Goal: Task Accomplishment & Management: Use online tool/utility

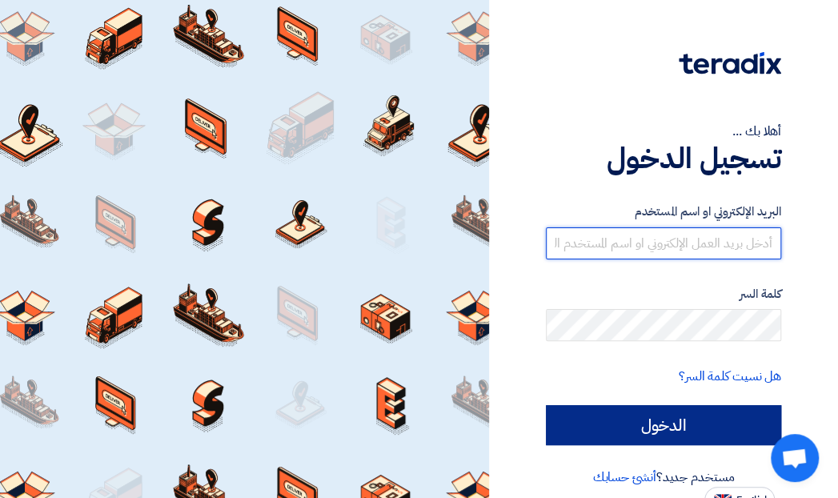
type input "[EMAIL_ADDRESS][DOMAIN_NAME]"
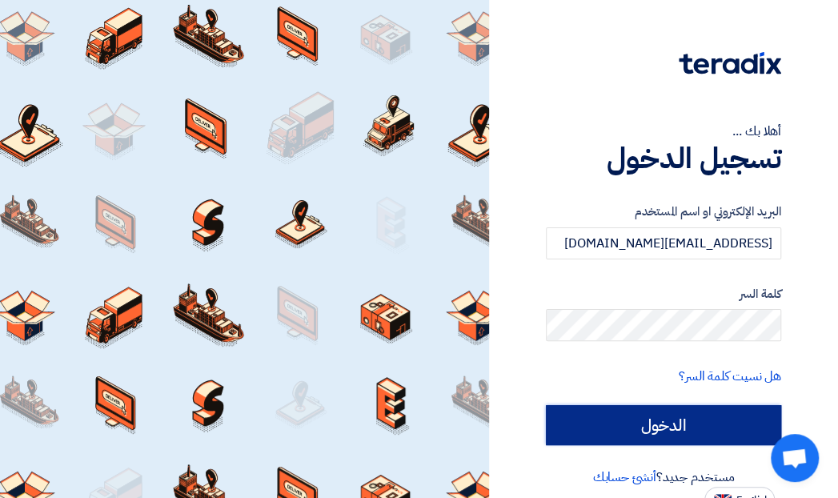
click at [656, 418] on input "الدخول" at bounding box center [663, 425] width 235 height 40
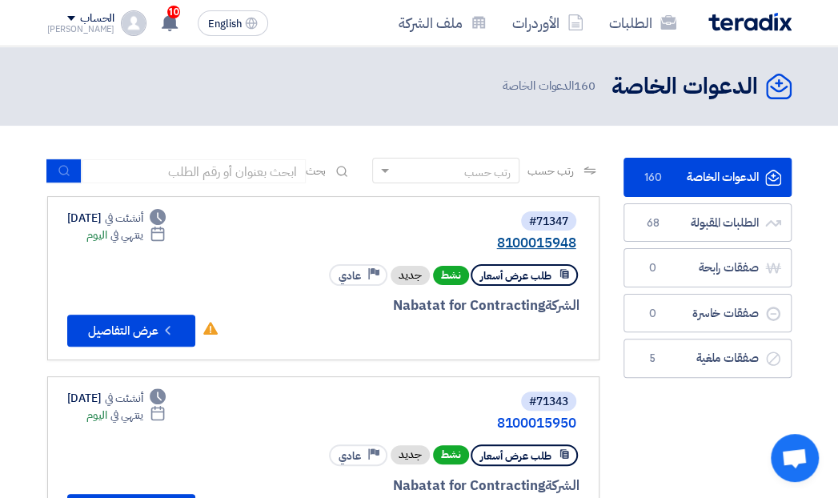
click at [528, 242] on link "8100015948" at bounding box center [416, 243] width 320 height 14
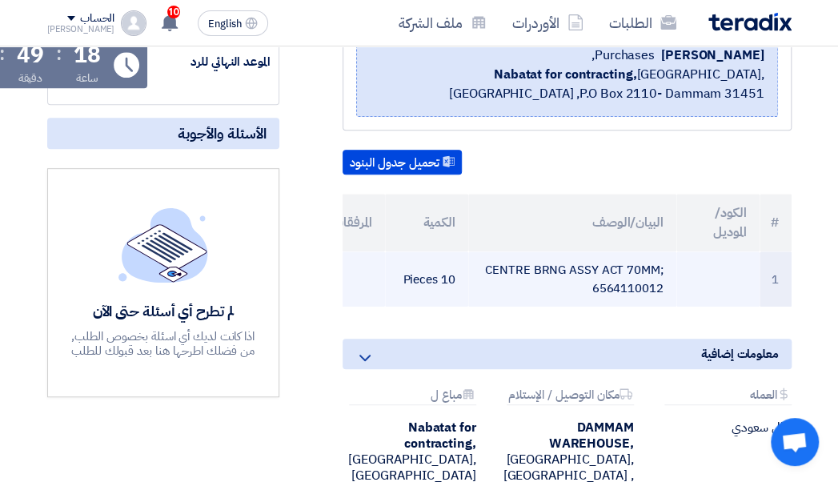
scroll to position [199, 0]
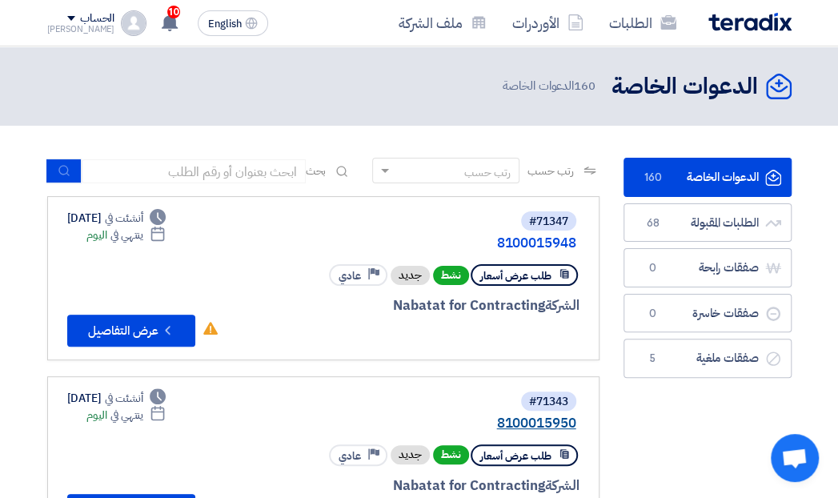
click at [524, 416] on link "8100015950" at bounding box center [416, 423] width 320 height 14
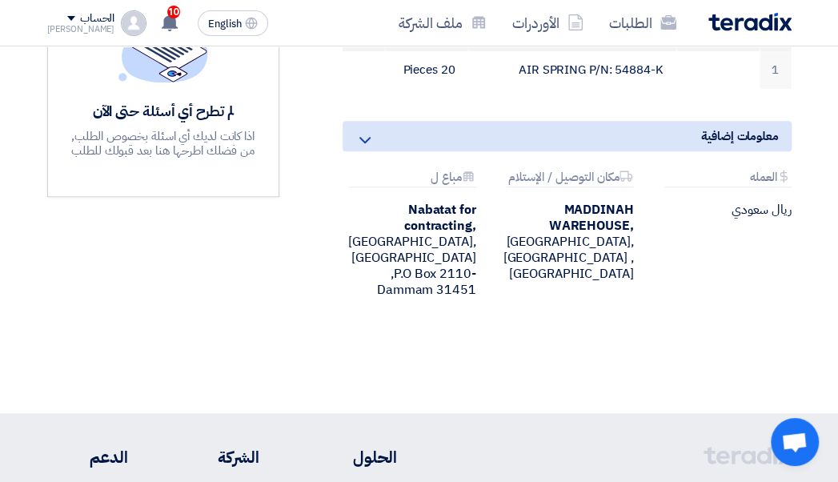
scroll to position [400, 0]
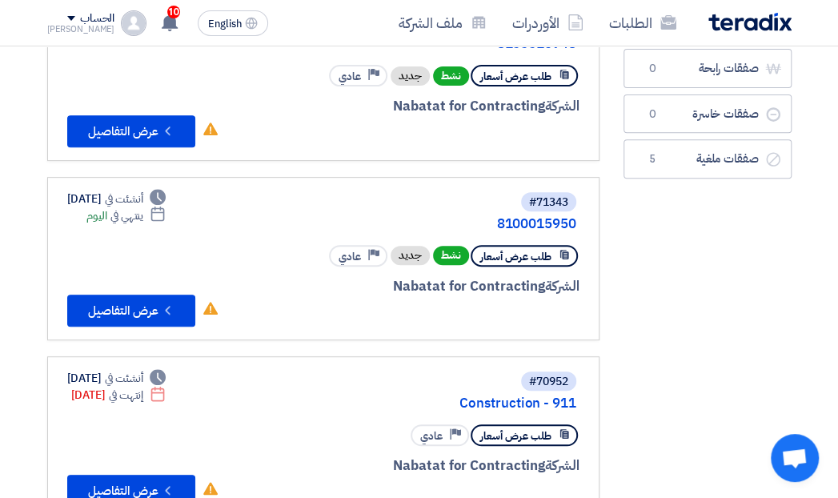
scroll to position [300, 0]
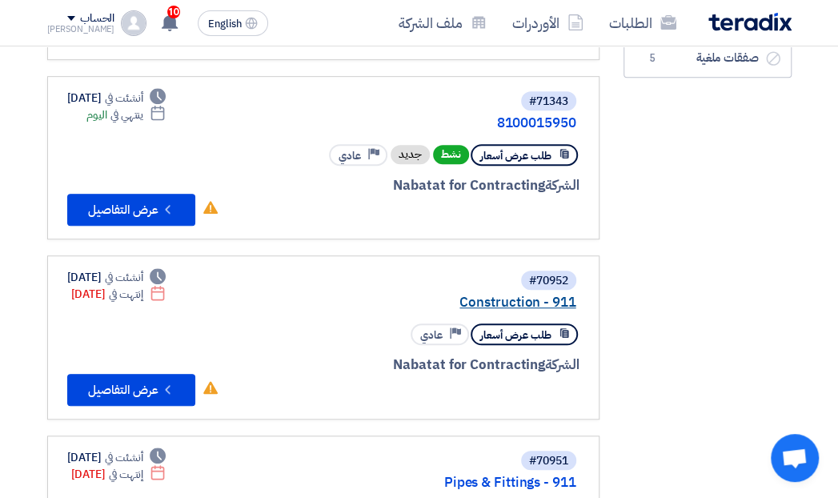
click at [560, 297] on link "Construction - 911" at bounding box center [416, 302] width 320 height 14
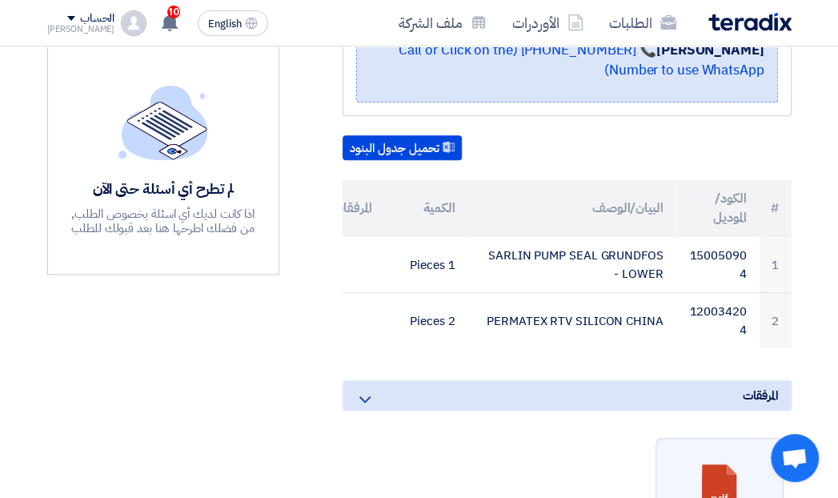
scroll to position [500, 0]
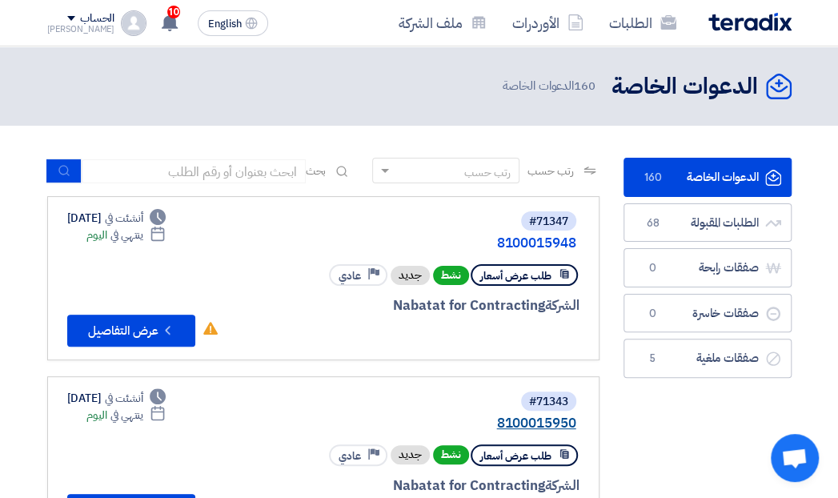
click at [521, 422] on link "8100015950" at bounding box center [416, 423] width 320 height 14
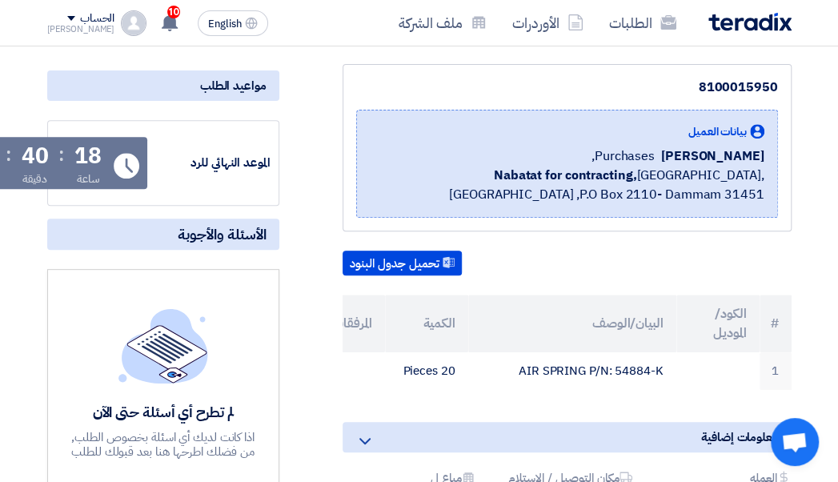
scroll to position [400, 0]
